Goal: Task Accomplishment & Management: Complete application form

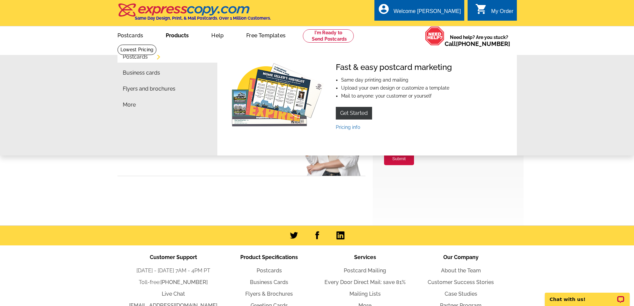
type input "[EMAIL_ADDRESS][DOMAIN_NAME]"
click at [181, 35] on link "Products" at bounding box center [177, 35] width 44 height 16
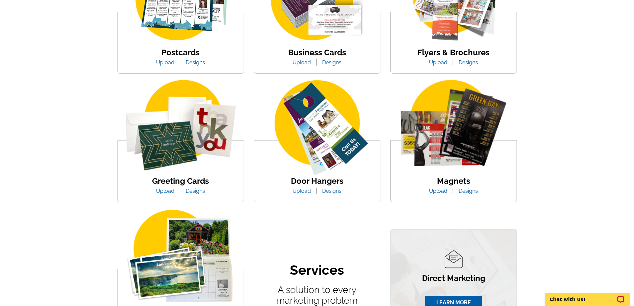
scroll to position [355, 0]
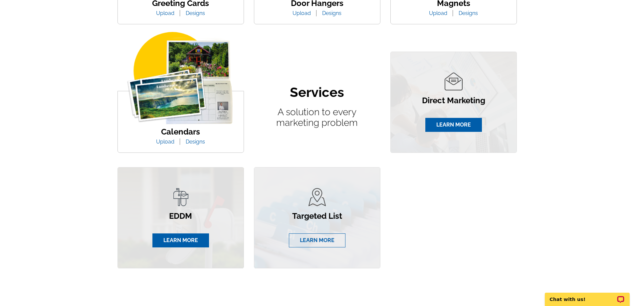
click at [311, 241] on link "LEARN MORE" at bounding box center [317, 240] width 57 height 14
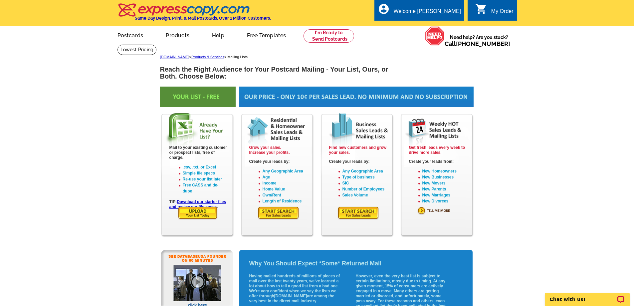
click at [271, 210] on img at bounding box center [278, 213] width 42 height 14
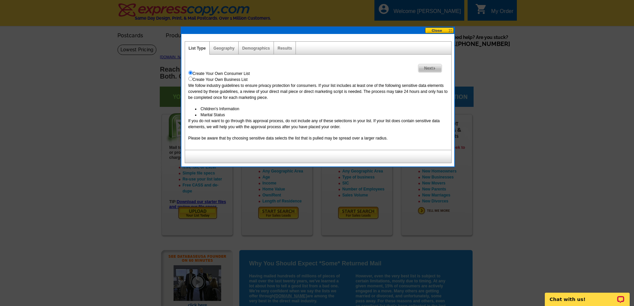
click at [430, 68] on span "Next" at bounding box center [429, 68] width 23 height 8
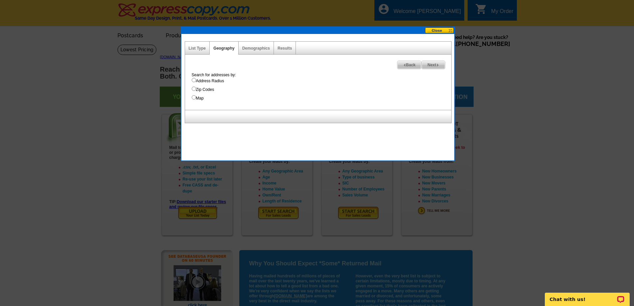
click at [193, 80] on input "Address Radius" at bounding box center [194, 80] width 4 height 4
radio input "true"
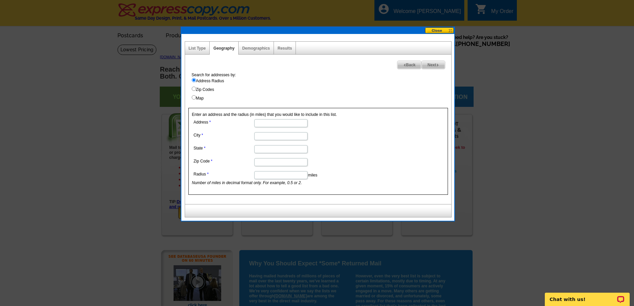
click at [192, 87] on input "Zip Codes" at bounding box center [194, 88] width 4 height 4
radio input "true"
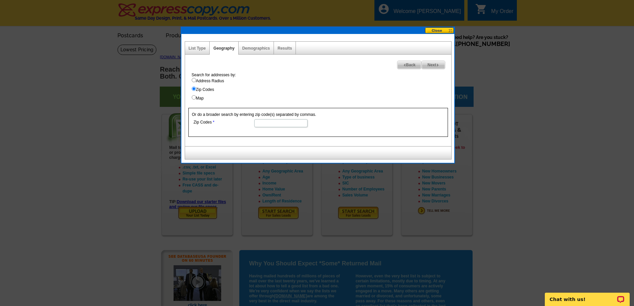
click at [258, 121] on input "Zip Codes" at bounding box center [280, 123] width 53 height 8
type input "70754"
click at [256, 46] on link "Demographics" at bounding box center [256, 48] width 28 height 5
select select
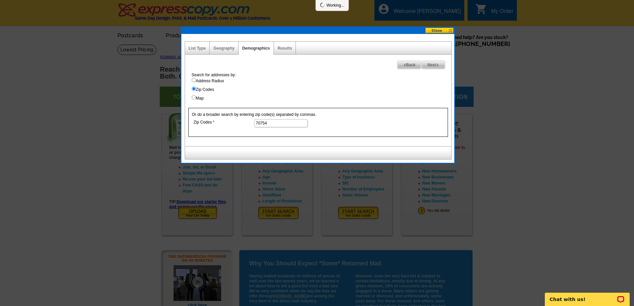
select select
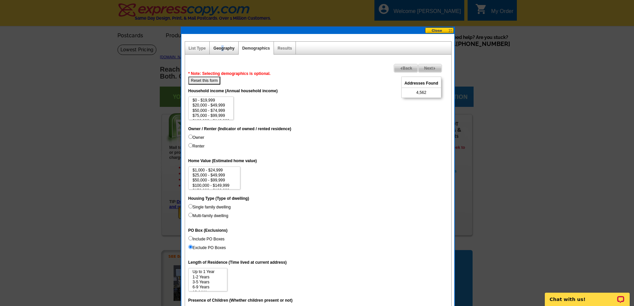
click at [222, 46] on link "Geography" at bounding box center [223, 48] width 21 height 5
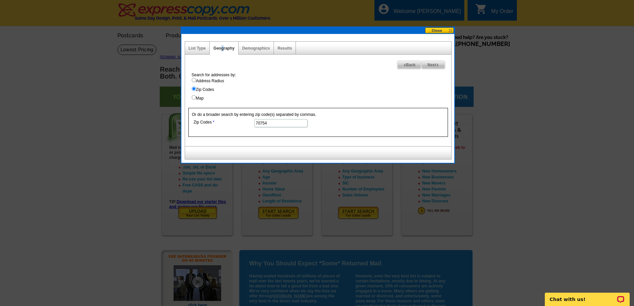
click at [433, 62] on span "Next" at bounding box center [432, 65] width 23 height 8
select select
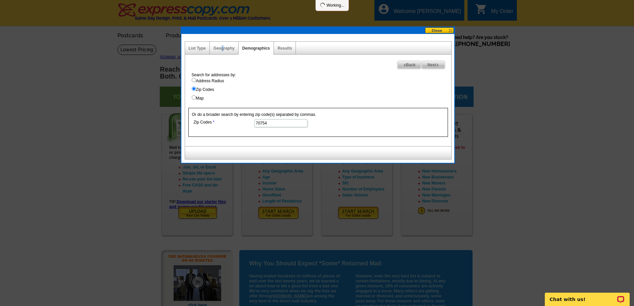
select select
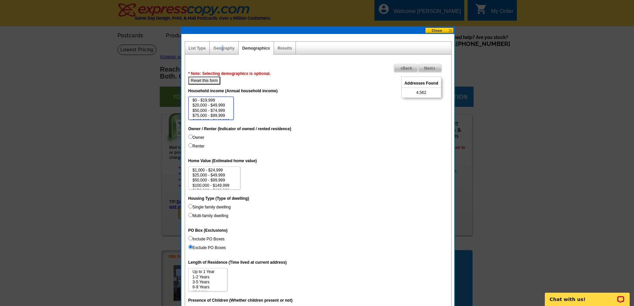
scroll to position [6, 0]
click at [204, 109] on option "$75,000 - $99,999" at bounding box center [211, 109] width 38 height 5
click at [203, 114] on option "$100,000 - $149,999" at bounding box center [211, 114] width 38 height 5
drag, startPoint x: 209, startPoint y: 105, endPoint x: 220, endPoint y: 107, distance: 11.1
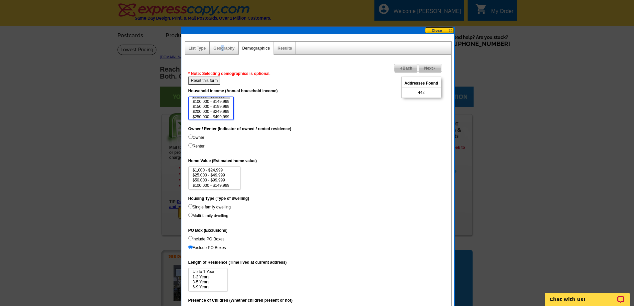
click at [210, 105] on option "$150,000 - $199,999" at bounding box center [211, 106] width 38 height 5
click at [215, 110] on option "$200,000 - $249,999" at bounding box center [211, 111] width 38 height 5
click at [216, 116] on option "$250,000 - $499,999" at bounding box center [211, 116] width 38 height 5
click at [215, 109] on option "$500,000 - $999,999" at bounding box center [211, 110] width 38 height 5
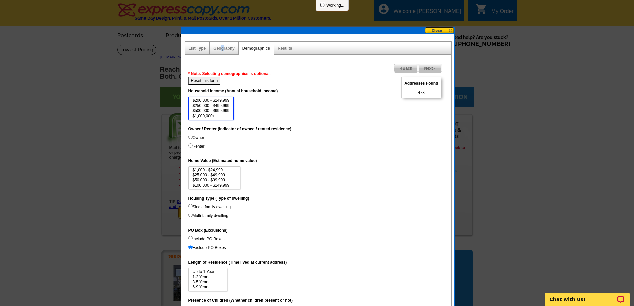
select select "75000-99999"
click at [209, 115] on option "$1,000,000+" at bounding box center [211, 115] width 38 height 5
click at [189, 137] on input "Owner" at bounding box center [190, 136] width 4 height 4
radio input "true"
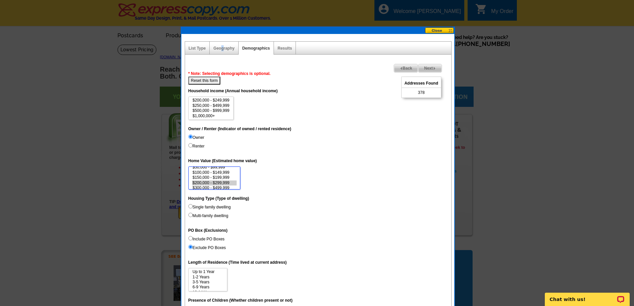
click at [198, 182] on option "$200,000 - $299,999" at bounding box center [214, 182] width 45 height 5
click at [201, 188] on option "$300,000 - $499,999" at bounding box center [214, 187] width 45 height 5
click at [222, 181] on option "$500,000 - $999,999" at bounding box center [214, 182] width 45 height 5
click at [223, 187] on option "$1,000,000 - $2,999,999" at bounding box center [214, 187] width 45 height 5
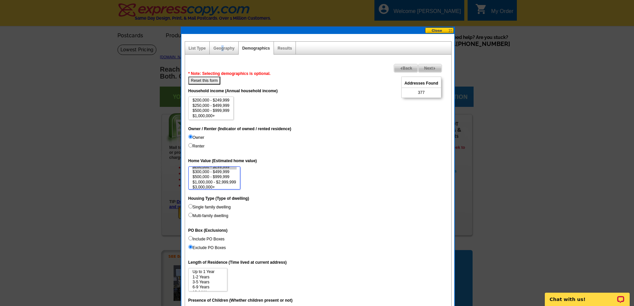
scroll to position [31, 0]
select select "200000-299999"
click at [209, 186] on option "$3,000,000+" at bounding box center [214, 185] width 45 height 5
click at [190, 207] on input "Single family dwelling" at bounding box center [190, 206] width 4 height 4
radio input "true"
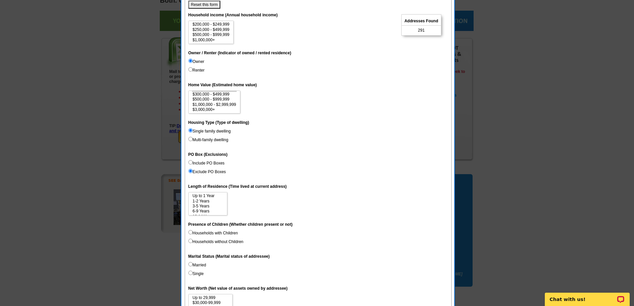
scroll to position [89, 0]
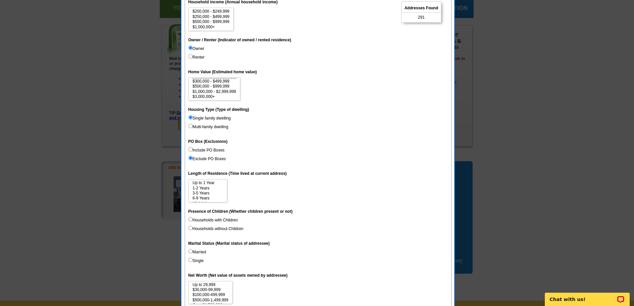
click at [190, 149] on input "Include PO Boxes" at bounding box center [190, 149] width 4 height 4
radio input "true"
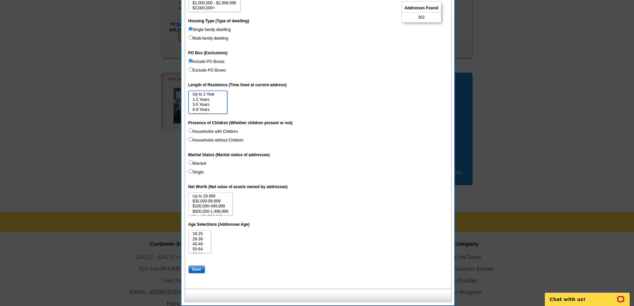
scroll to position [4, 0]
click at [204, 106] on option "6-9 Years" at bounding box center [208, 105] width 32 height 5
click at [201, 104] on option "10-14 Years" at bounding box center [208, 104] width 32 height 5
click at [202, 109] on option "15 Years or more" at bounding box center [208, 109] width 32 height 5
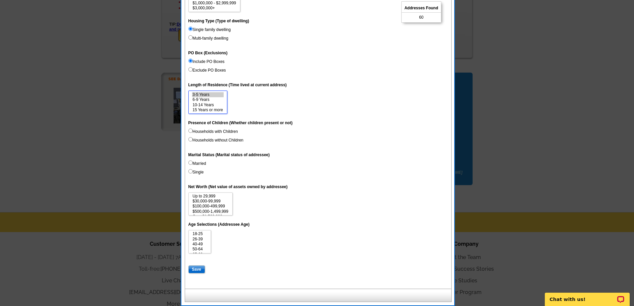
click at [205, 95] on option "3-5 Years" at bounding box center [208, 94] width 32 height 5
click at [206, 104] on option "10-14 Years" at bounding box center [208, 104] width 32 height 5
click at [203, 94] on select "Up to 1 Year 1-2 Years 3-5 Years 6-9 Years 10-14 Years 15 Years or more" at bounding box center [207, 101] width 39 height 23
click at [204, 109] on option "6-9 Years" at bounding box center [208, 109] width 32 height 5
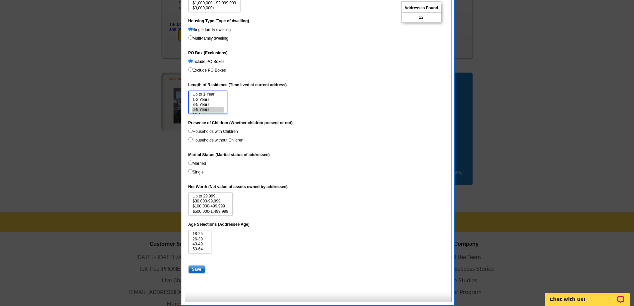
scroll to position [10, 0]
click at [209, 104] on option "10-14 Years" at bounding box center [208, 104] width 32 height 5
click at [212, 109] on option "15 Years or more" at bounding box center [208, 109] width 32 height 5
click at [206, 92] on option "Up to 1 Year" at bounding box center [208, 94] width 32 height 5
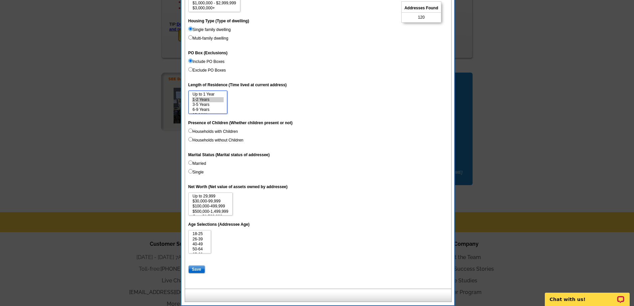
click at [206, 99] on option "1-2 Years" at bounding box center [208, 99] width 32 height 5
click at [209, 103] on option "3-5 Years" at bounding box center [208, 104] width 32 height 5
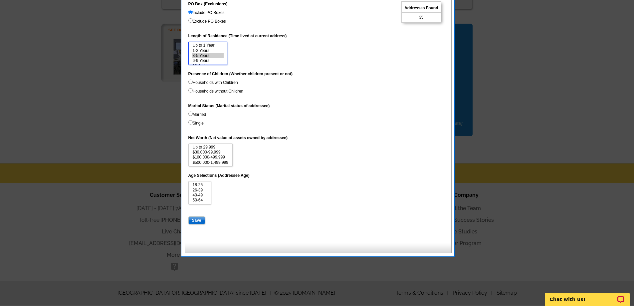
scroll to position [10, 0]
drag, startPoint x: 203, startPoint y: 61, endPoint x: 210, endPoint y: 62, distance: 7.1
click at [203, 61] on option "15 Years or more" at bounding box center [208, 61] width 32 height 5
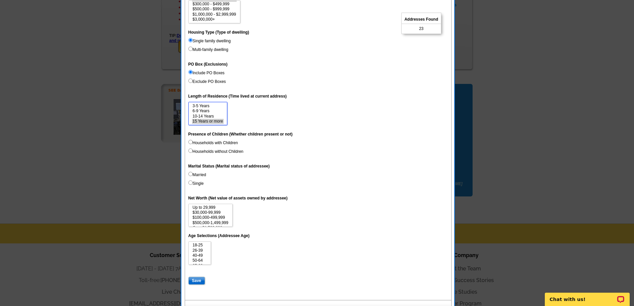
scroll to position [177, 0]
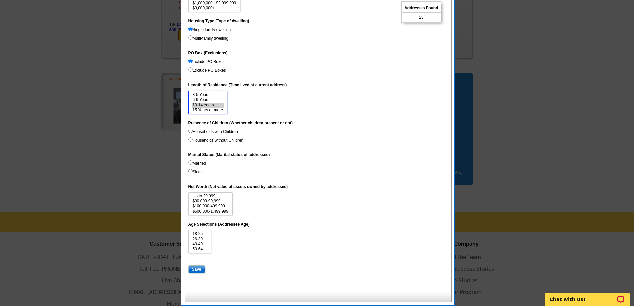
click at [203, 103] on option "10-14 Years" at bounding box center [208, 104] width 32 height 5
click at [198, 98] on option "6-9 Years" at bounding box center [208, 99] width 32 height 5
select select "3-5"
click at [200, 92] on option "3-5 Years" at bounding box center [208, 94] width 32 height 5
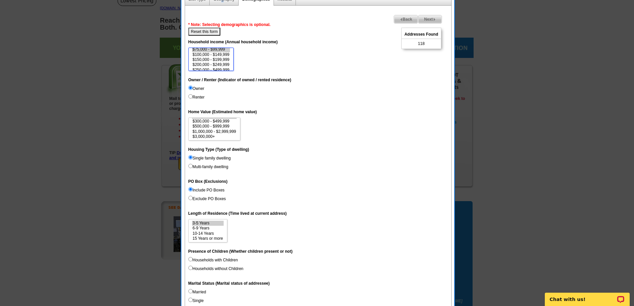
scroll to position [4, 0]
click at [216, 58] on option "$50,000 - $74,999" at bounding box center [211, 57] width 38 height 5
click at [216, 67] on option "$100,000 - $149,999" at bounding box center [211, 68] width 38 height 5
click at [223, 58] on option "$50,000 - $74,999" at bounding box center [211, 57] width 38 height 5
click at [220, 64] on option "$75,000 - $99,999" at bounding box center [211, 62] width 38 height 5
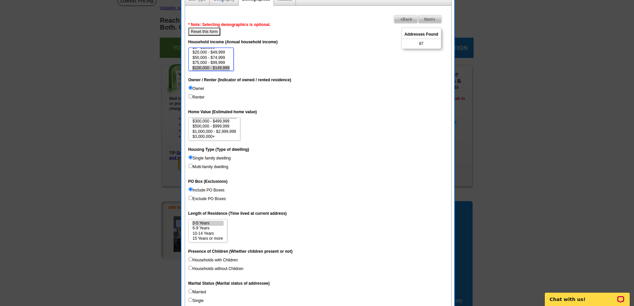
click at [226, 68] on option "$100,000 - $149,999" at bounding box center [211, 68] width 38 height 5
click at [219, 60] on option "$150,000 - $199,999" at bounding box center [211, 59] width 38 height 5
select select "200000-249999"
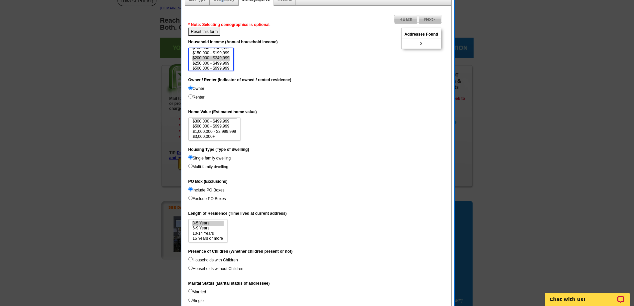
click at [220, 65] on select "$0 - $19,999 $20,000 - $49,999 $50,000 - $74,999 $75,000 - $99,999 $100,000 - $…" at bounding box center [211, 59] width 46 height 23
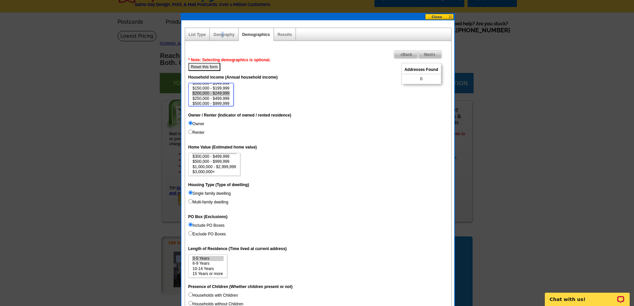
scroll to position [0, 0]
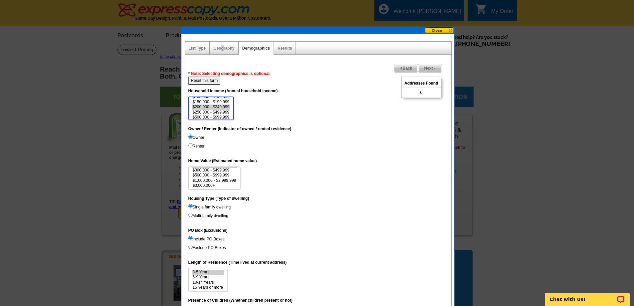
drag, startPoint x: 435, startPoint y: 29, endPoint x: 413, endPoint y: 47, distance: 28.6
click at [435, 29] on button at bounding box center [439, 30] width 29 height 6
